Goal: Task Accomplishment & Management: Use online tool/utility

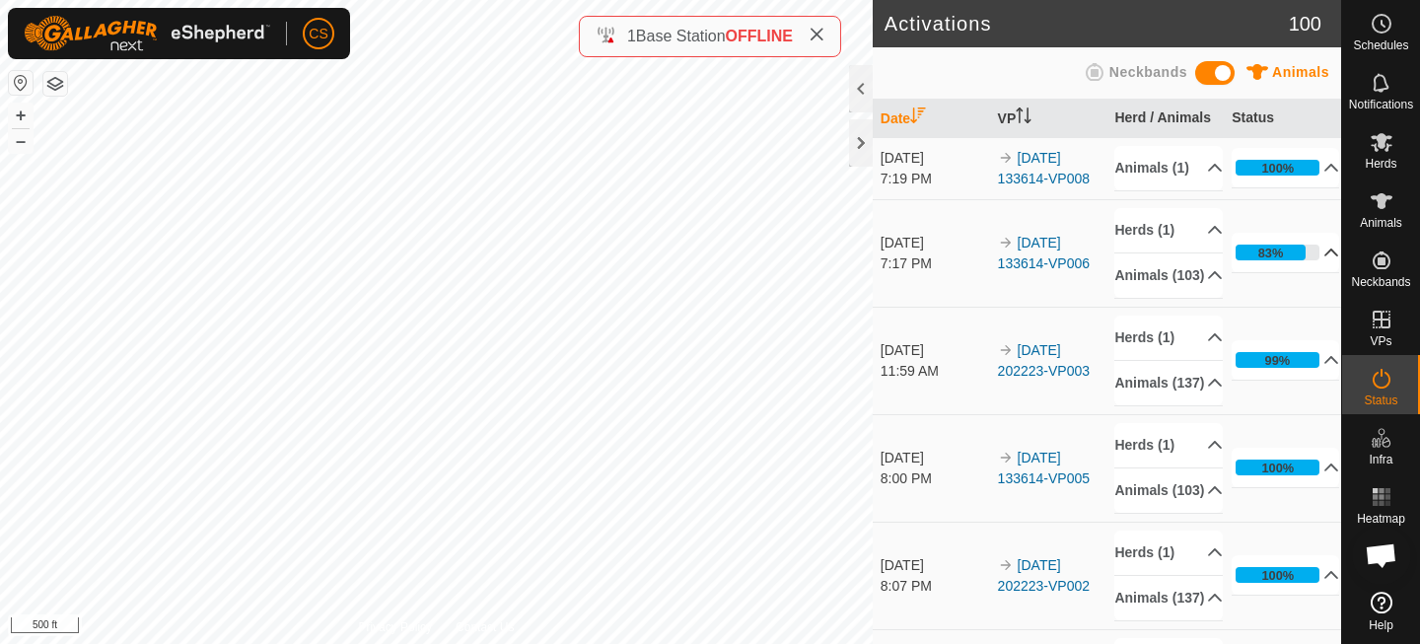
click at [1267, 262] on div "83%" at bounding box center [1271, 253] width 26 height 19
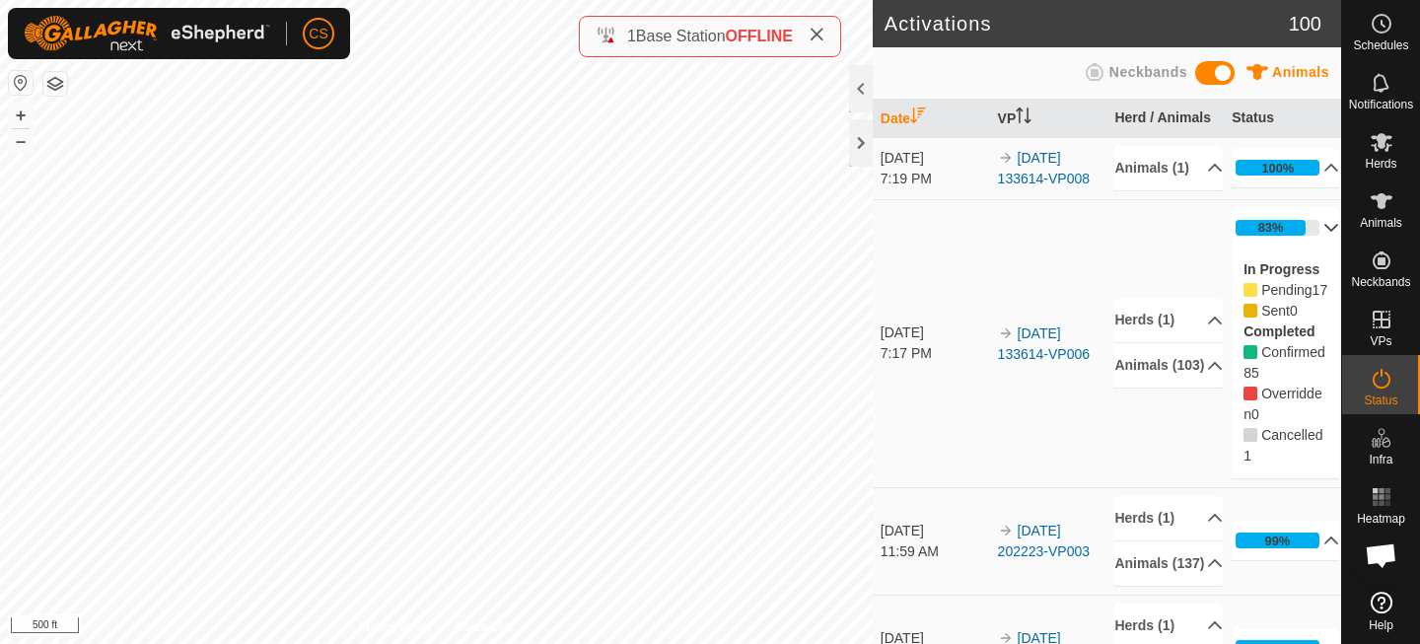
click at [1279, 238] on p-accordion-header "83%" at bounding box center [1284, 227] width 107 height 39
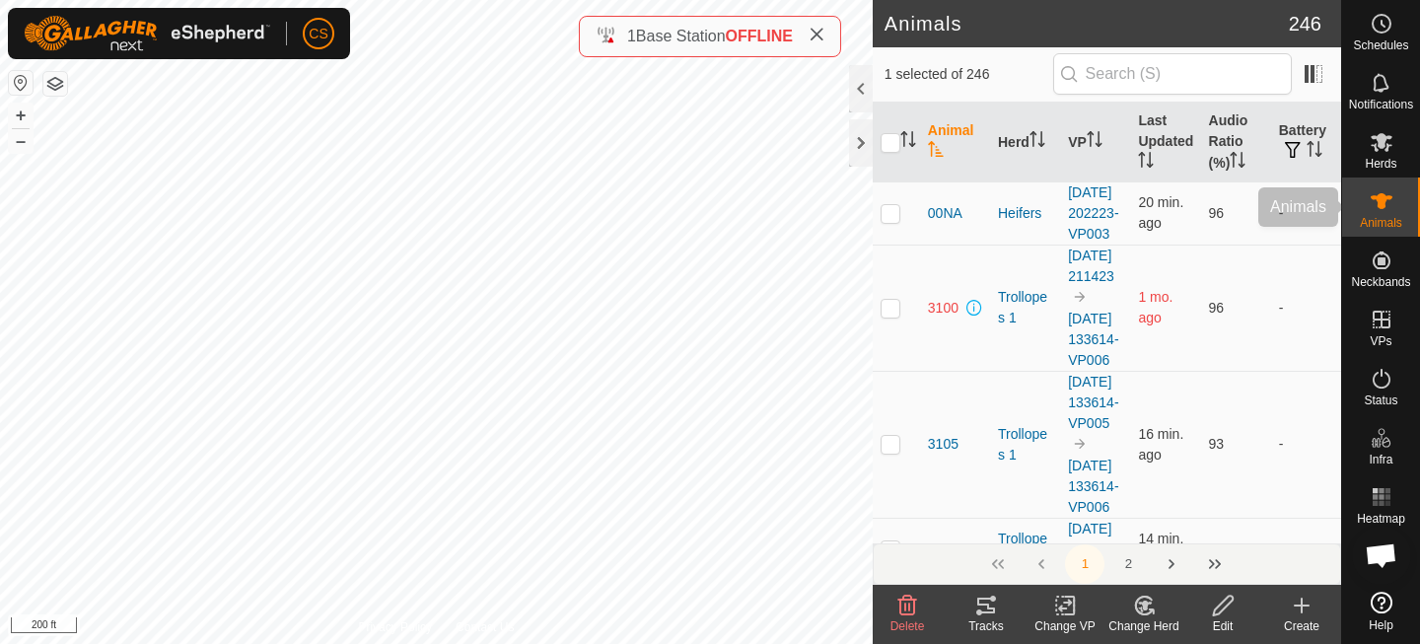
click at [1372, 209] on icon at bounding box center [1381, 201] width 24 height 24
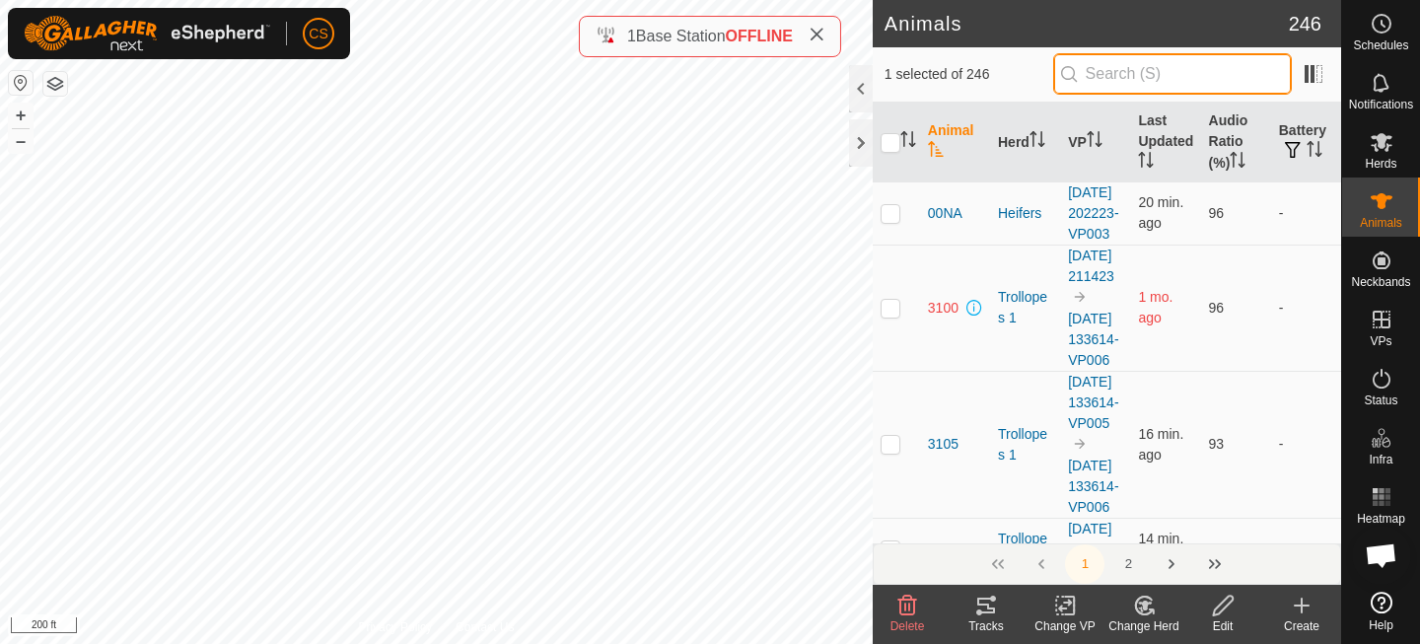
click at [1152, 75] on input "text" at bounding box center [1172, 73] width 239 height 41
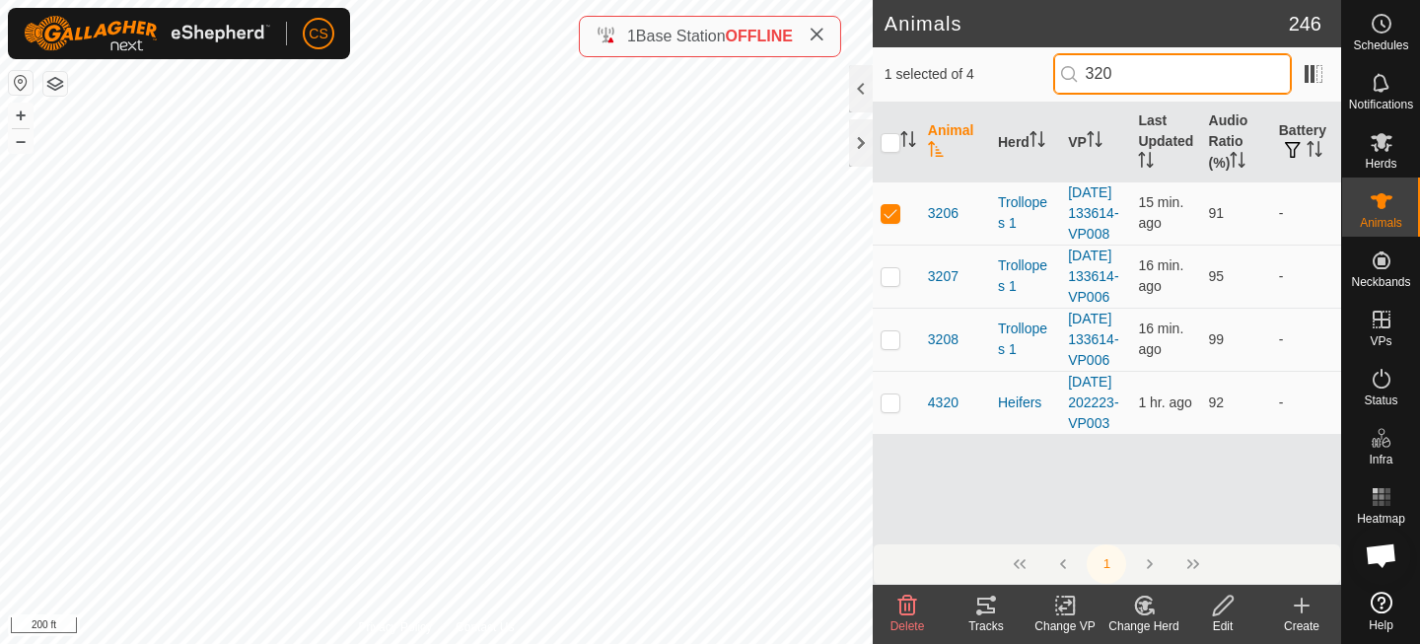
type input "3206"
checkbox input "true"
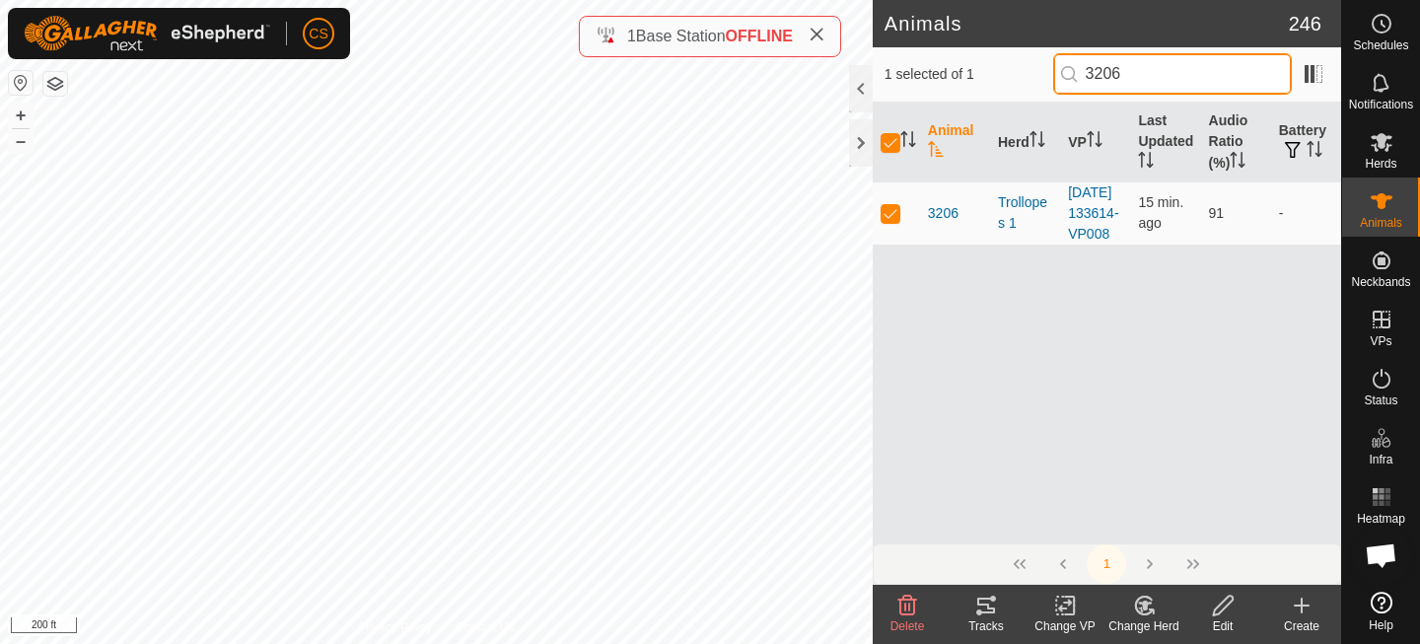
type input "3206"
click at [1072, 608] on icon at bounding box center [1065, 606] width 25 height 24
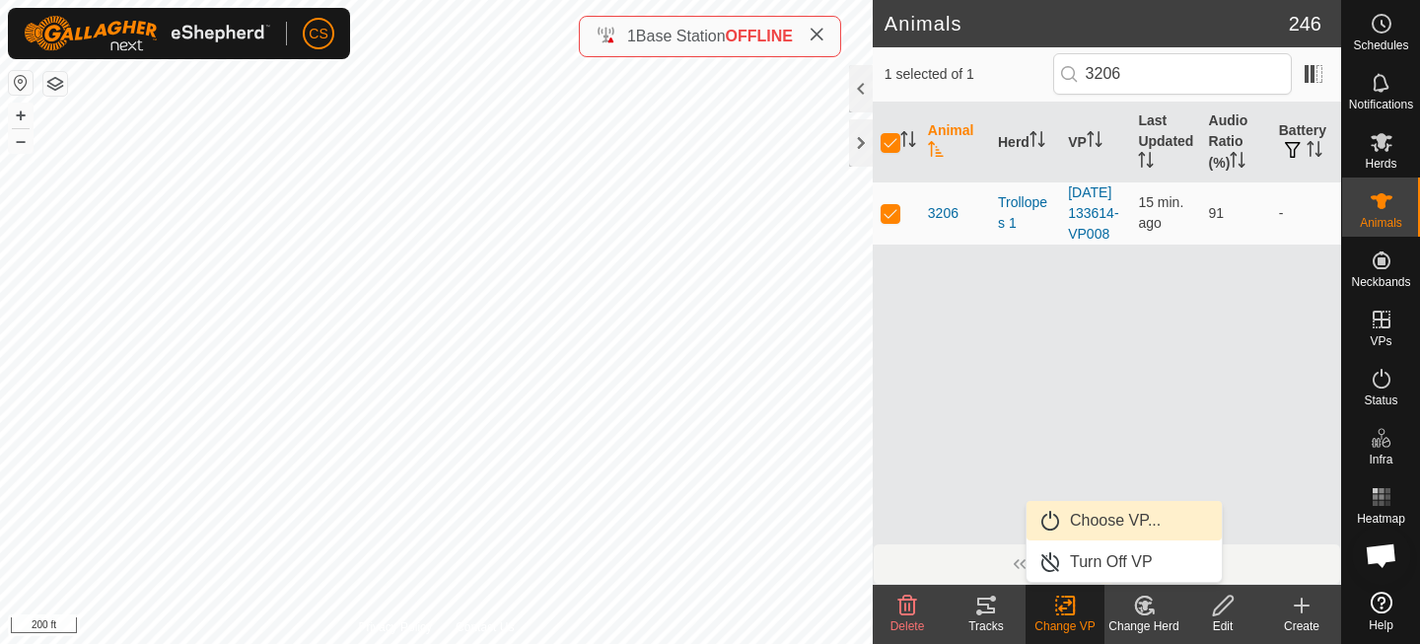
click at [1100, 524] on link "Choose VP..." at bounding box center [1123, 520] width 195 height 39
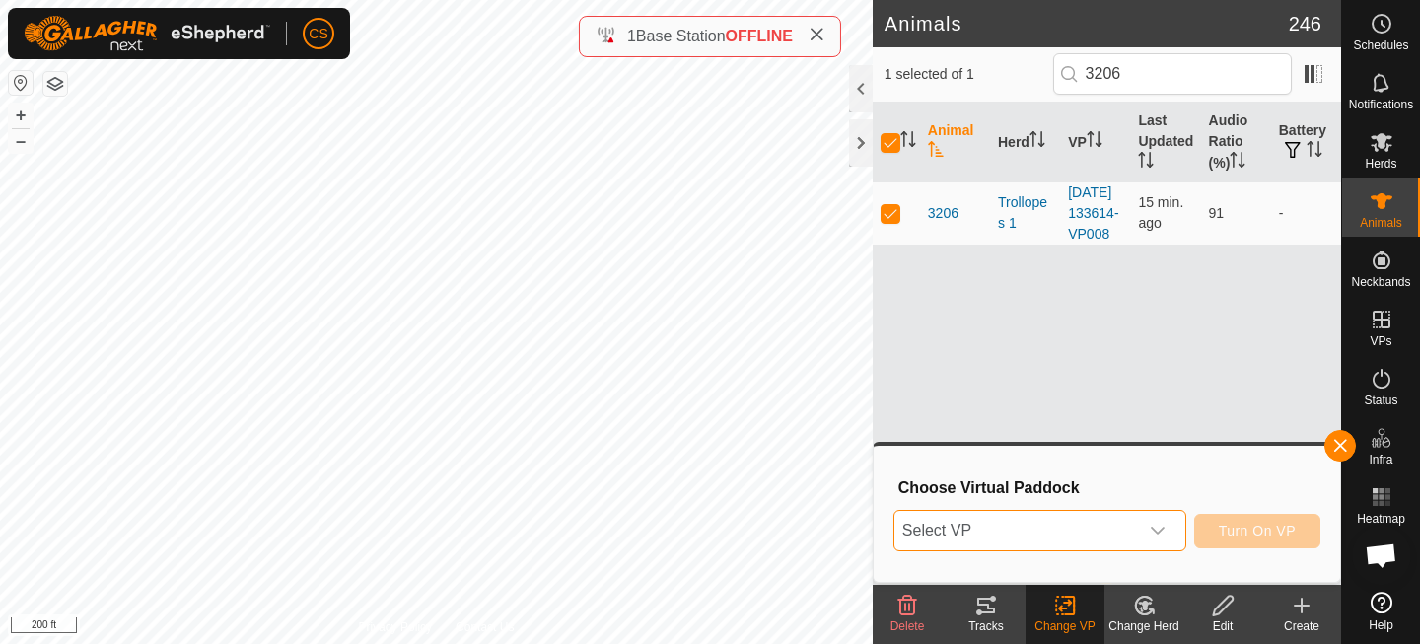
click at [1053, 523] on span "Select VP" at bounding box center [1016, 530] width 244 height 39
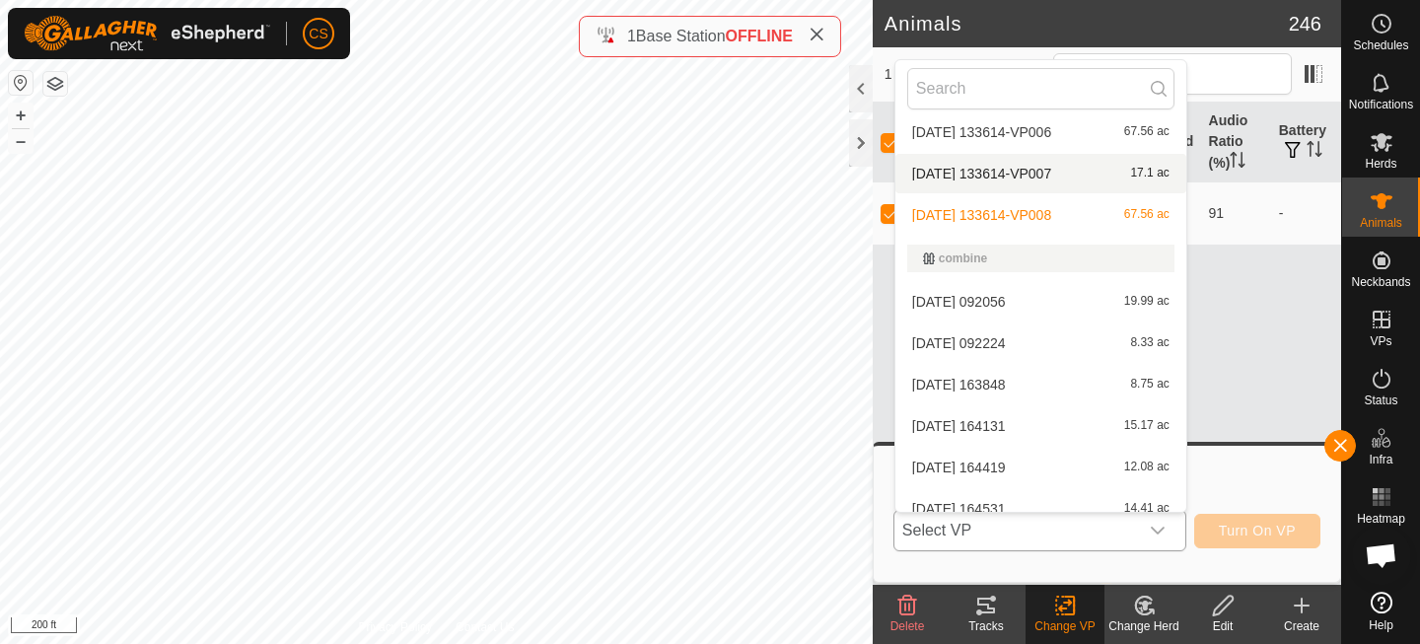
scroll to position [629, 0]
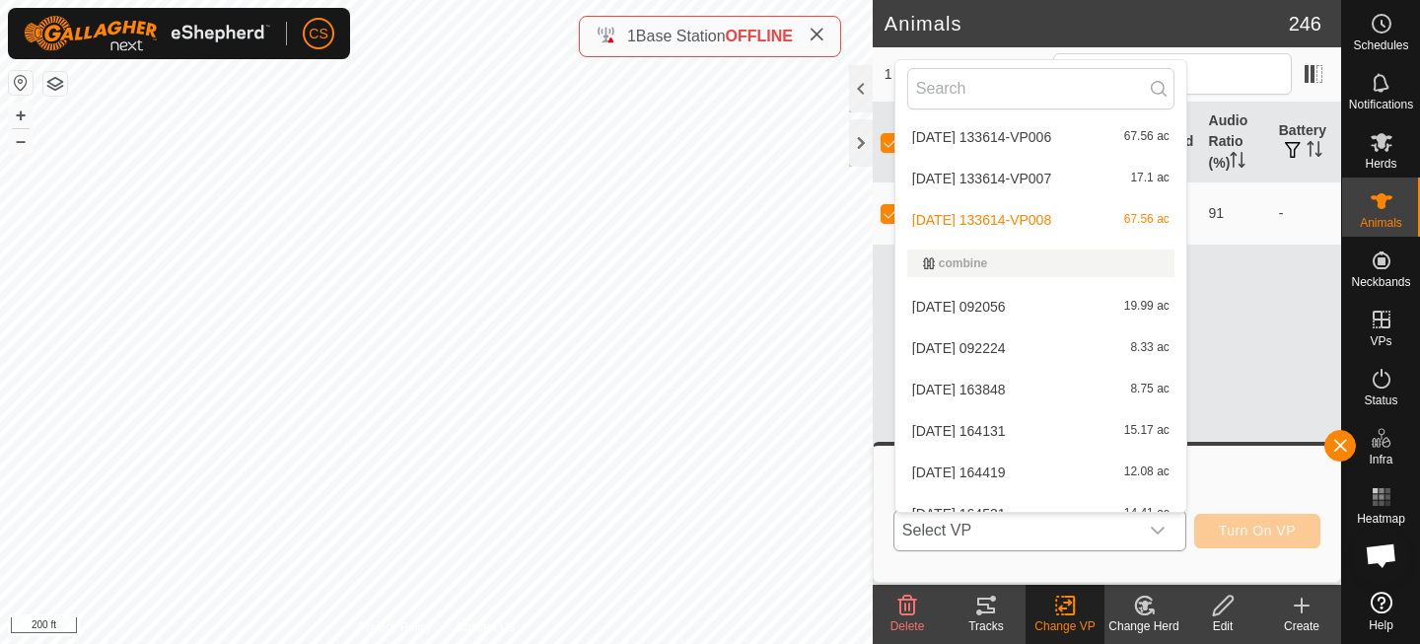
click at [1016, 133] on li "[DATE] 133614-VP006 67.56 ac" at bounding box center [1040, 136] width 291 height 39
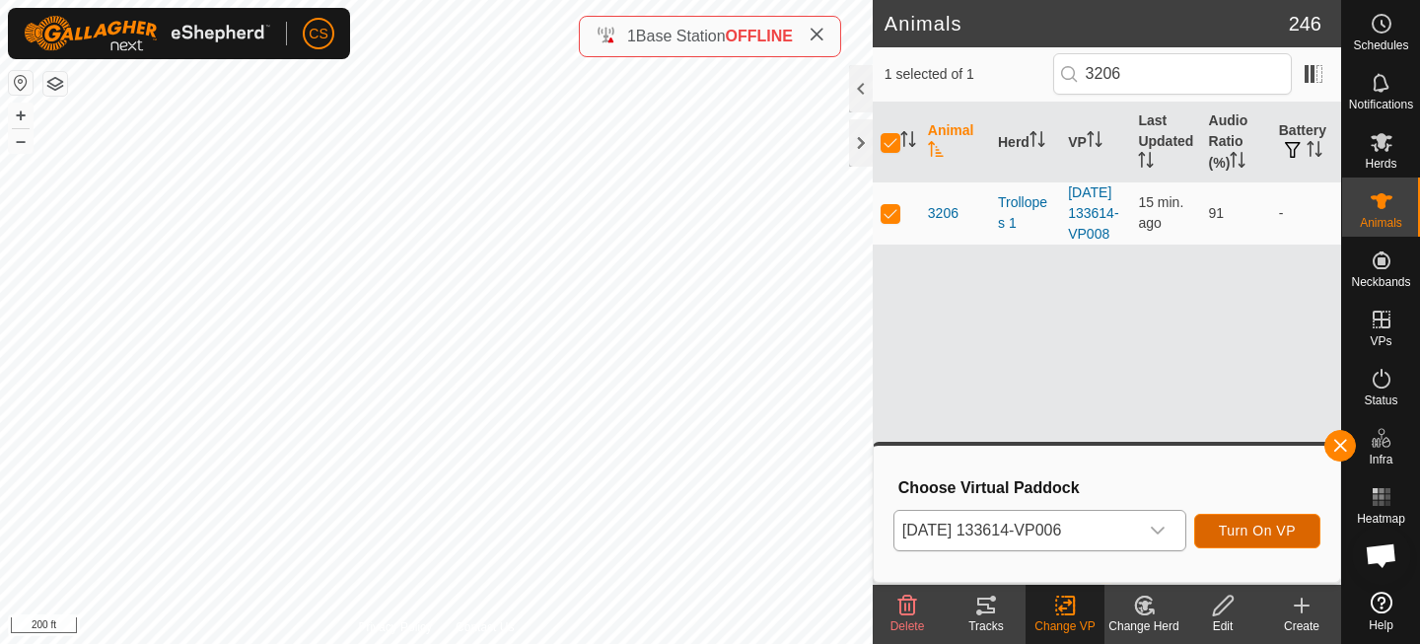
click at [1259, 521] on button "Turn On VP" at bounding box center [1257, 531] width 126 height 35
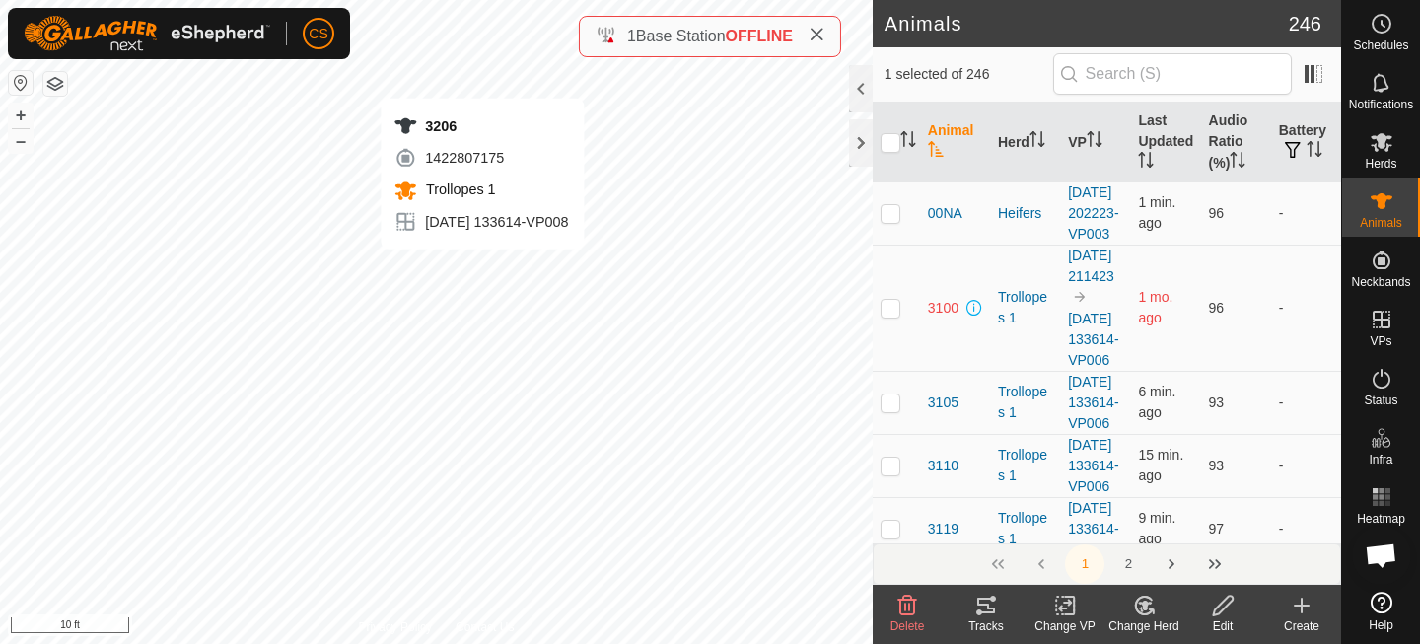
checkbox input "true"
checkbox input "false"
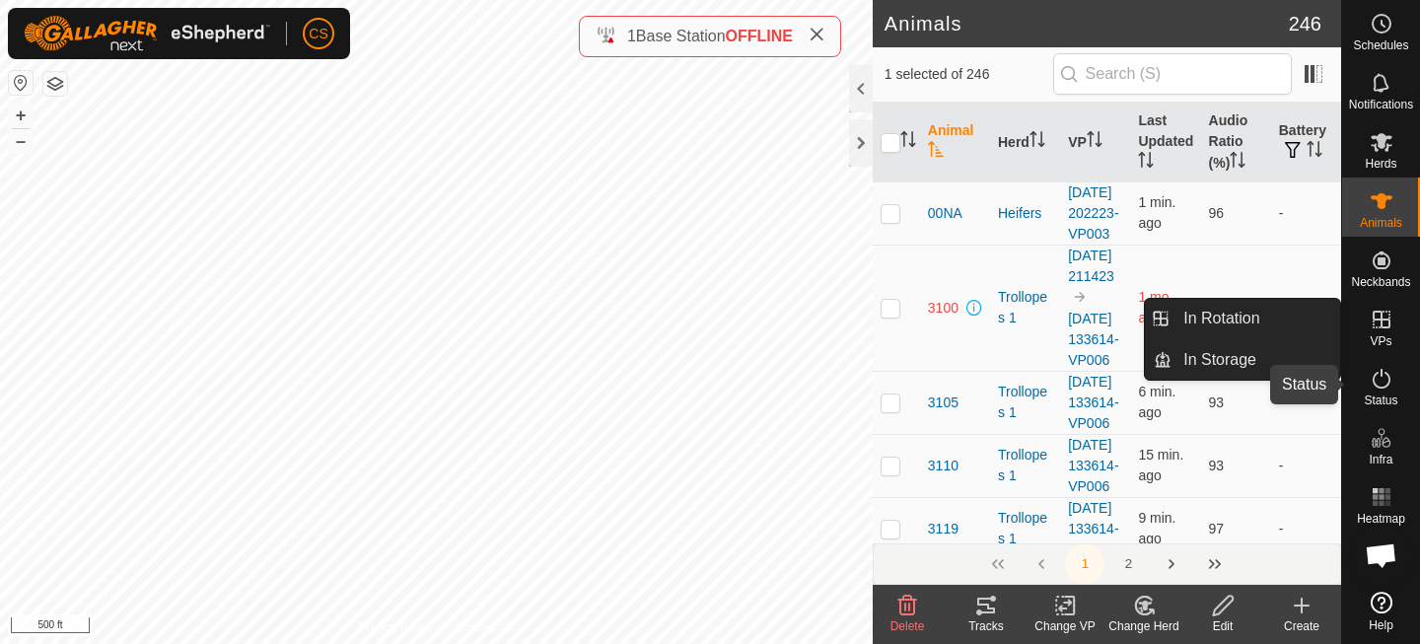
click at [1386, 382] on icon at bounding box center [1381, 379] width 24 height 24
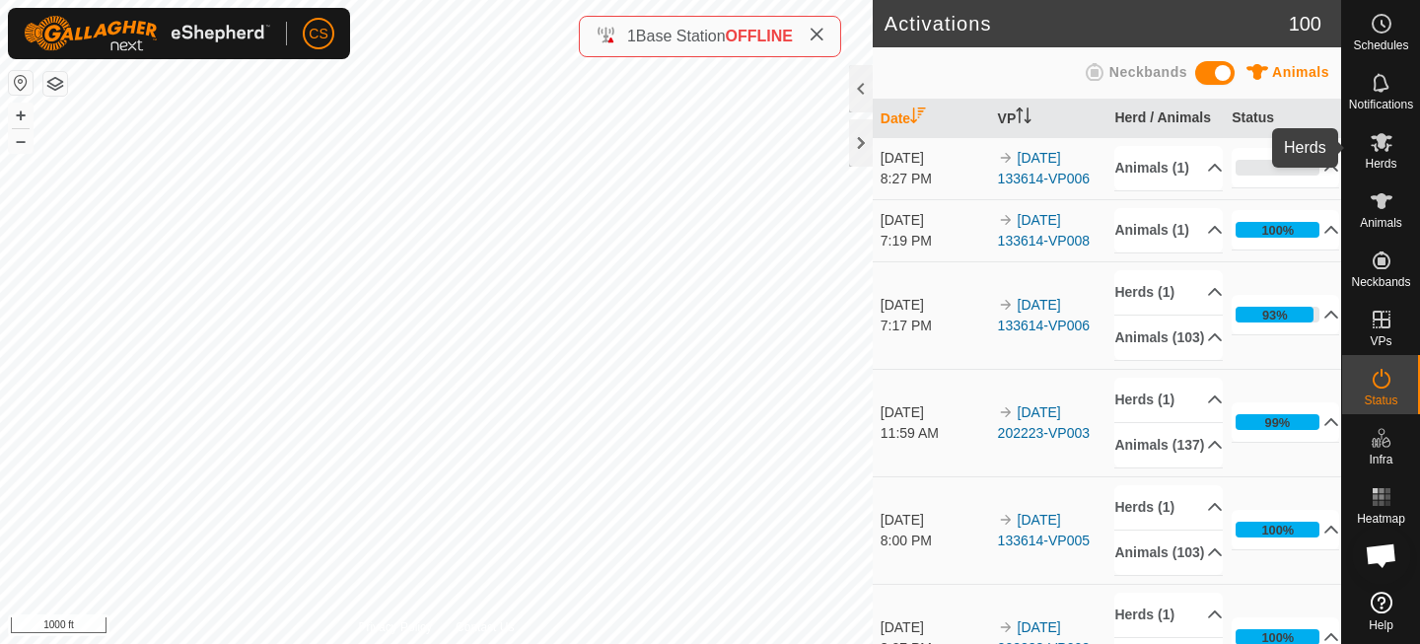
click at [1387, 148] on icon at bounding box center [1381, 142] width 22 height 19
